Goal: Information Seeking & Learning: Compare options

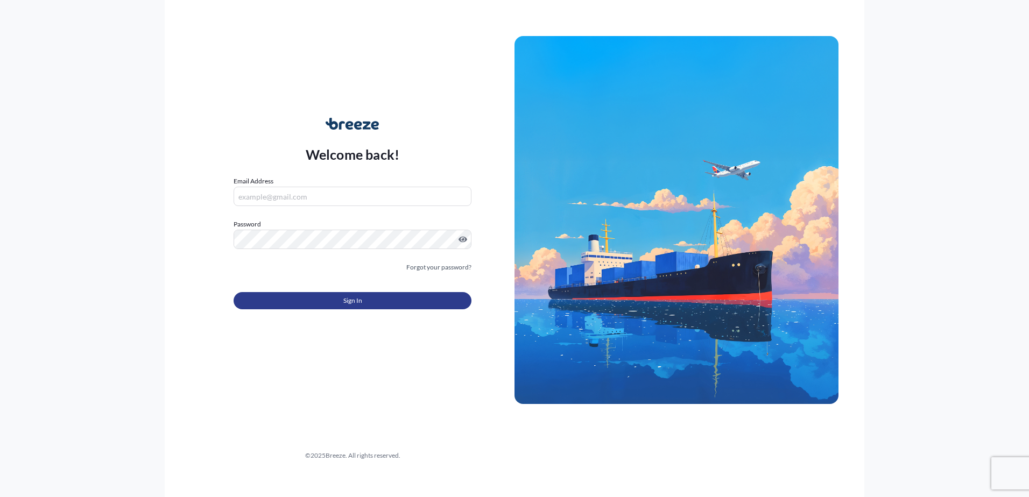
type input "[PERSON_NAME][EMAIL_ADDRESS][DOMAIN_NAME]"
click at [368, 304] on button "Sign In" at bounding box center [353, 300] width 238 height 17
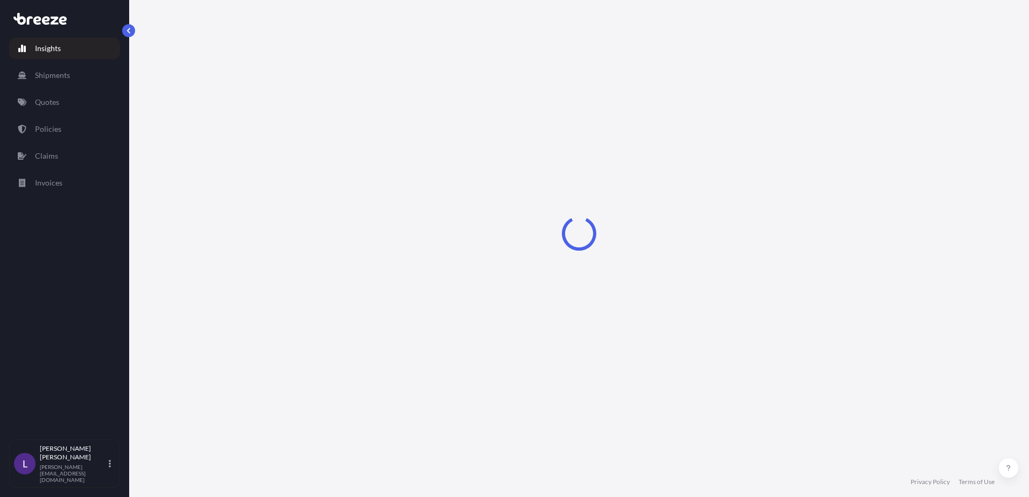
select select "2025"
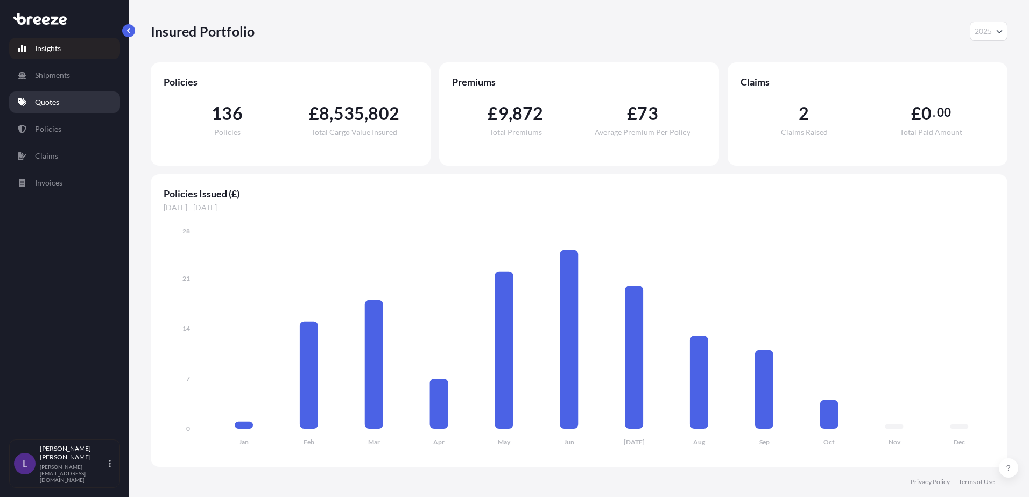
click at [56, 99] on p "Quotes" at bounding box center [47, 102] width 24 height 11
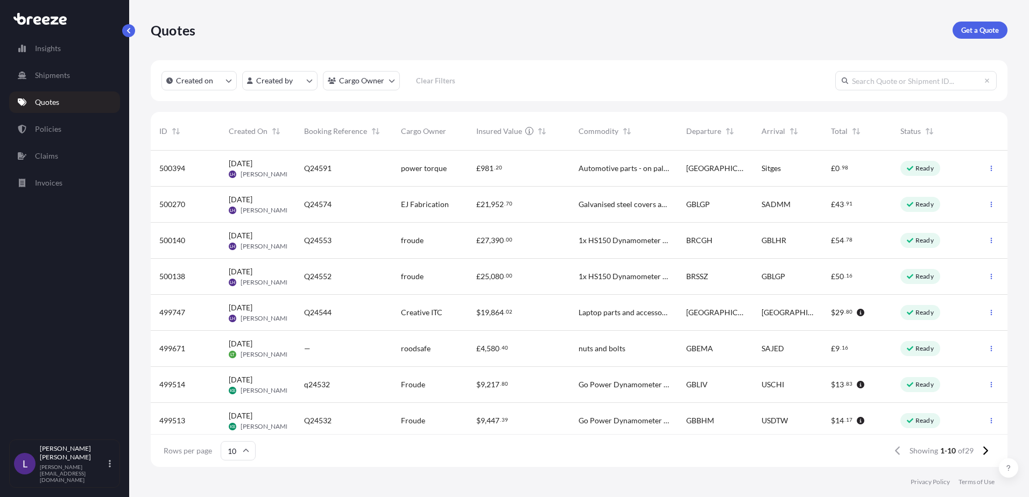
scroll to position [314, 849]
click at [172, 279] on span "500138" at bounding box center [172, 276] width 26 height 11
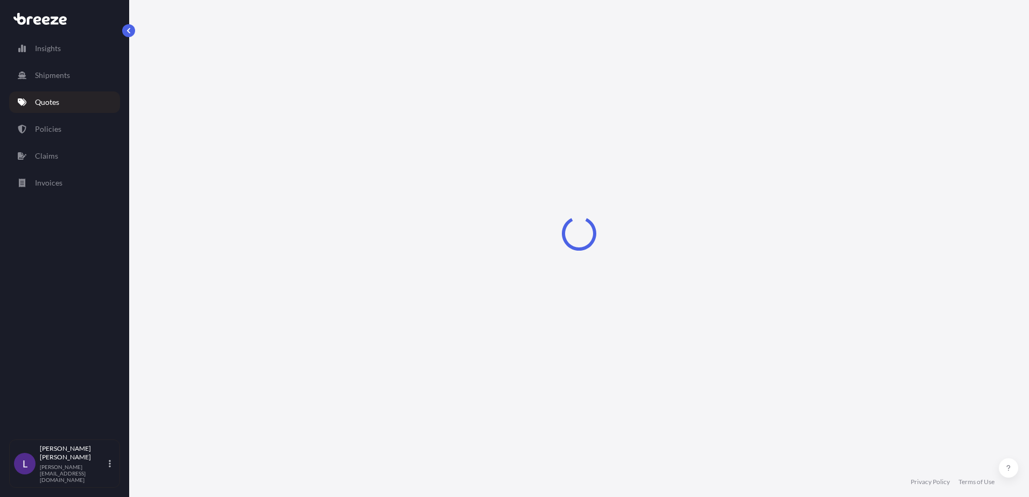
select select "Road"
select select "Sea"
select select "Road"
select select "1"
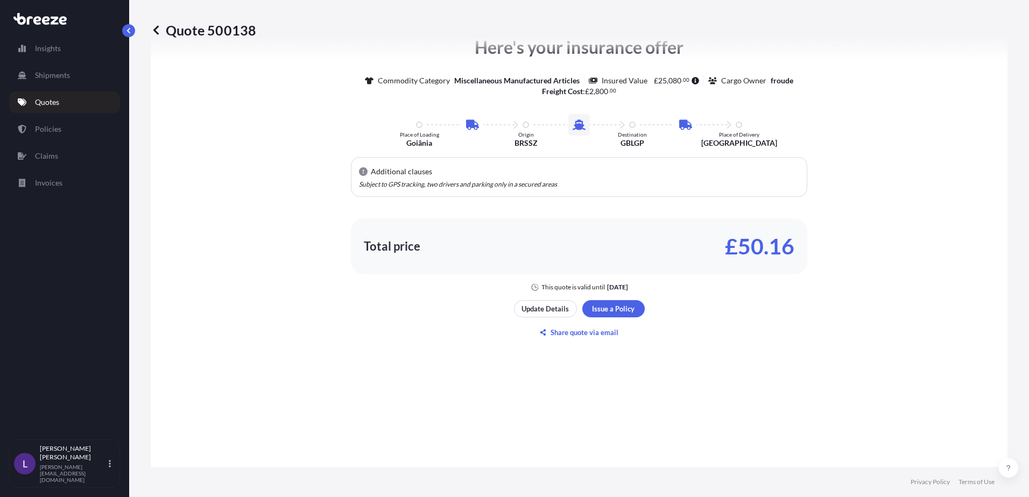
scroll to position [700, 0]
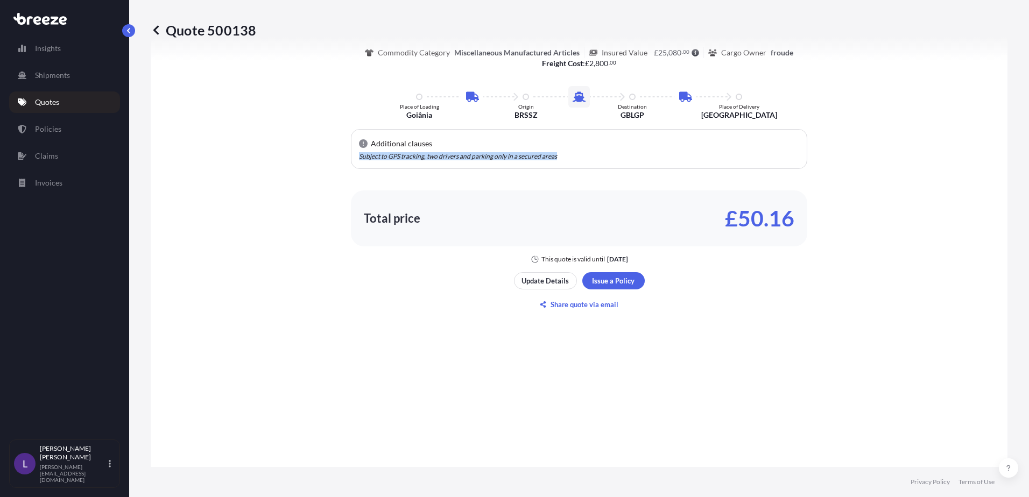
drag, startPoint x: 355, startPoint y: 155, endPoint x: 567, endPoint y: 158, distance: 212.6
click at [567, 158] on p "Subject to GPS tracking, two drivers and parking only in a secured areas" at bounding box center [579, 156] width 440 height 6
drag, startPoint x: 567, startPoint y: 158, endPoint x: 534, endPoint y: 159, distance: 32.9
copy em "Subject to GPS tracking, two drivers and parking only in a secured areas"
click at [52, 102] on p "Quotes" at bounding box center [47, 102] width 24 height 11
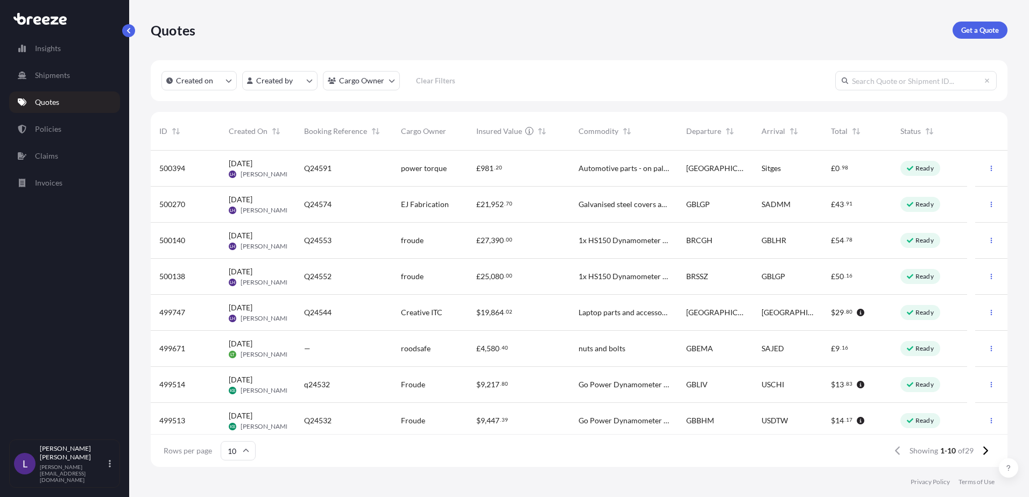
click at [167, 239] on span "500140" at bounding box center [172, 240] width 26 height 11
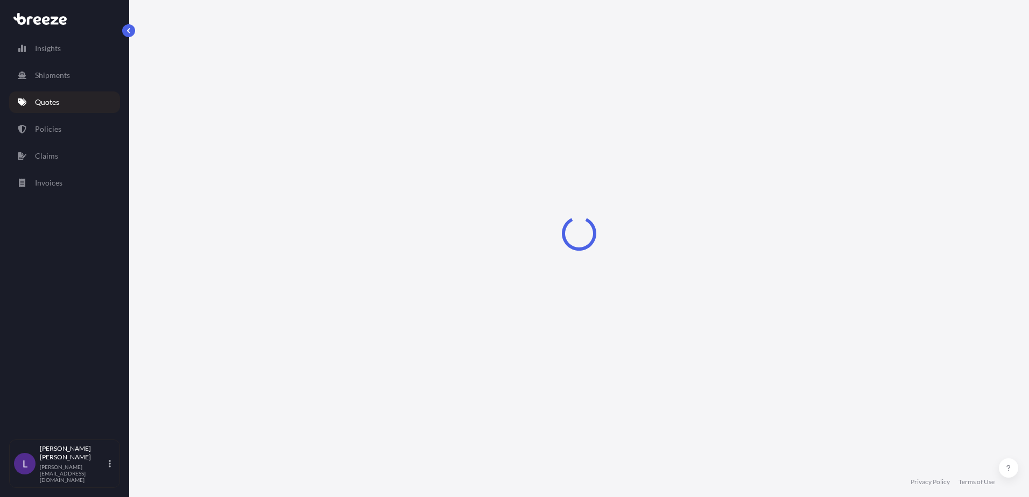
select select "Road"
select select "Air"
select select "Road"
select select "1"
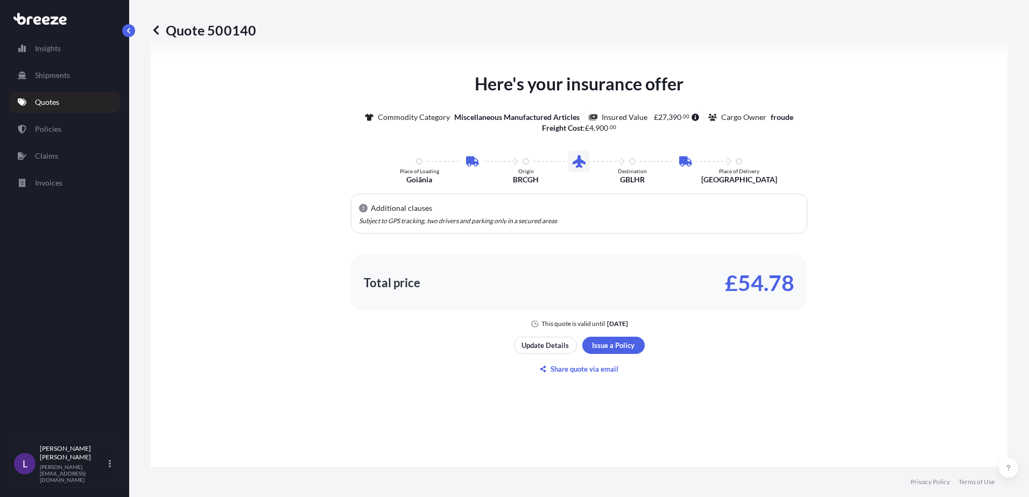
scroll to position [646, 0]
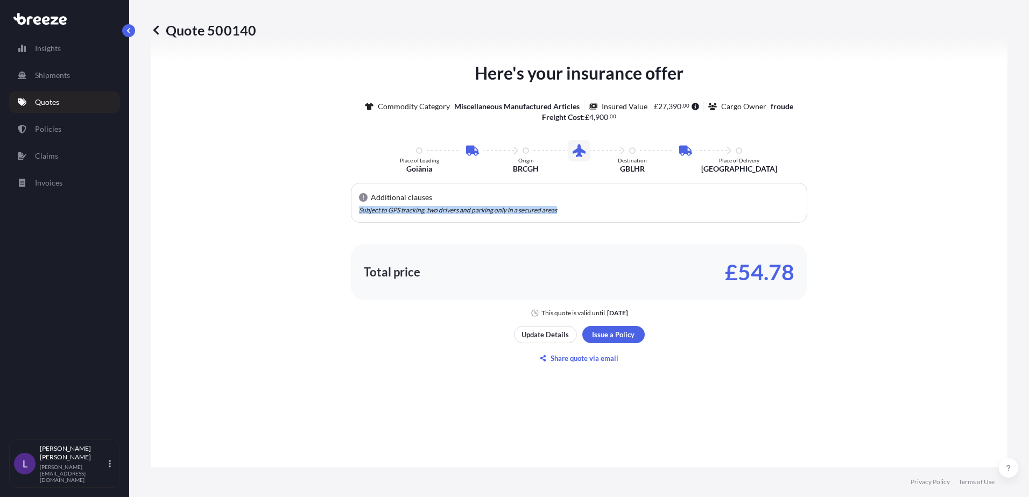
drag, startPoint x: 565, startPoint y: 211, endPoint x: 348, endPoint y: 215, distance: 217.5
click at [351, 215] on div "Additional clauses Subject to GPS tracking, two drivers and parking only in a s…" at bounding box center [579, 203] width 456 height 40
drag, startPoint x: 348, startPoint y: 215, endPoint x: 359, endPoint y: 214, distance: 11.4
copy em "Subject to GPS tracking, two drivers and parking only in a secured areas"
